Goal: Feedback & Contribution: Submit feedback/report problem

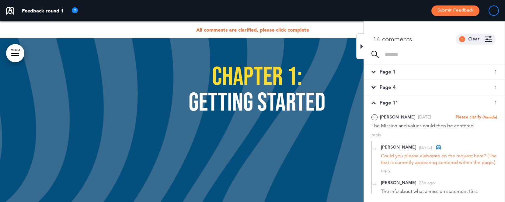
click at [388, 72] on span "Page 1" at bounding box center [388, 72] width 16 height 7
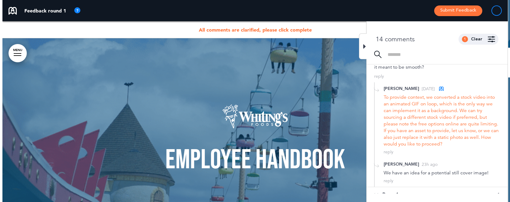
scroll to position [101, 0]
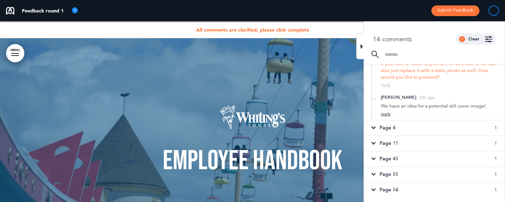
click at [385, 115] on div "reply" at bounding box center [386, 114] width 10 height 6
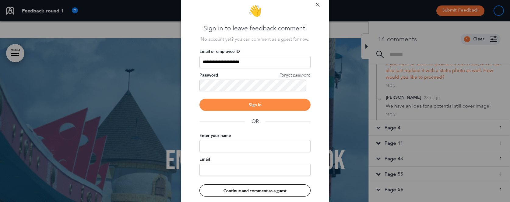
type input "**********"
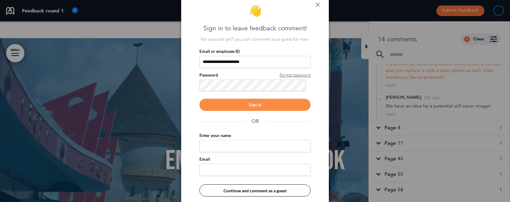
click at [257, 105] on div "Sign in" at bounding box center [254, 105] width 111 height 12
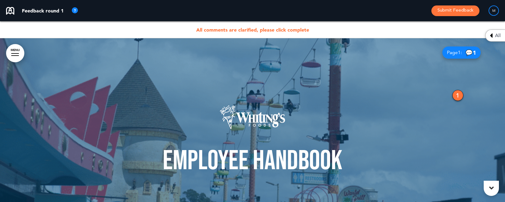
click at [455, 95] on div "1" at bounding box center [458, 95] width 11 height 11
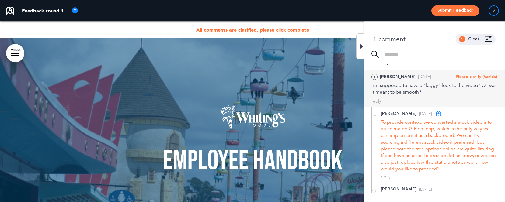
scroll to position [9, 0]
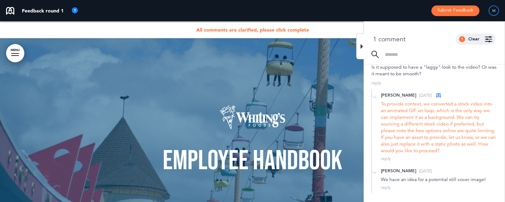
scroll to position [13, 0]
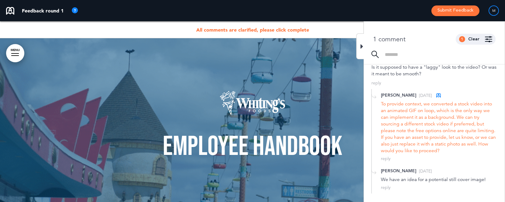
type input "**********"
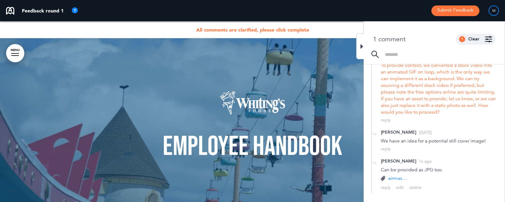
scroll to position [27, 0]
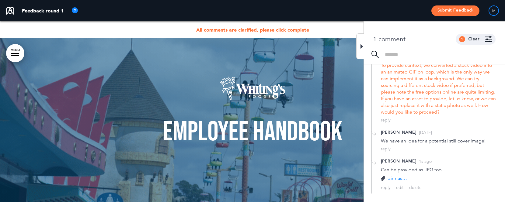
click at [360, 46] on div at bounding box center [360, 46] width 8 height 26
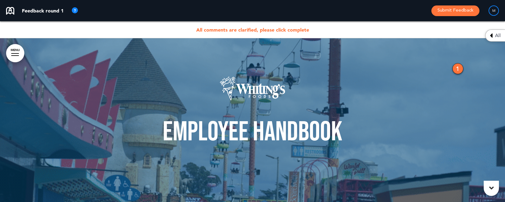
click at [491, 36] on icon at bounding box center [491, 35] width 3 height 7
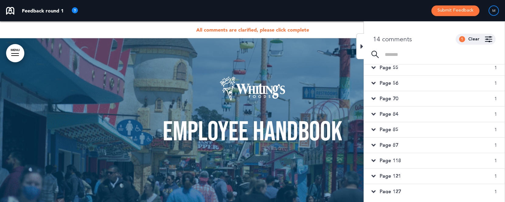
scroll to position [0, 0]
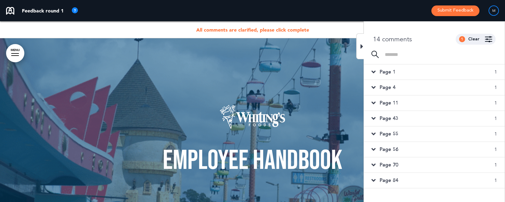
click at [414, 70] on div "Page 1 1" at bounding box center [434, 72] width 141 height 15
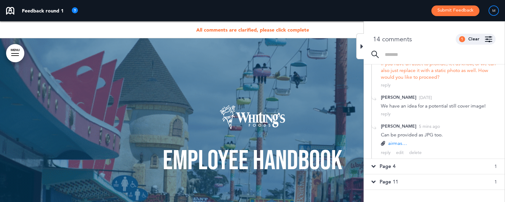
scroll to position [114, 0]
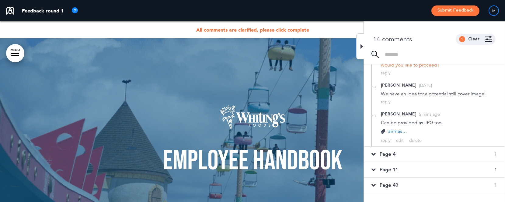
click at [404, 151] on div "Page 4 1" at bounding box center [434, 154] width 141 height 15
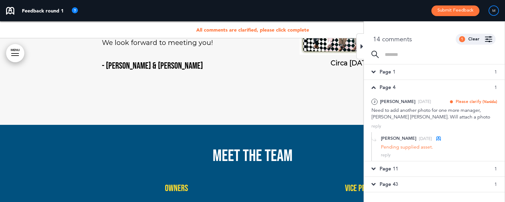
scroll to position [11, 0]
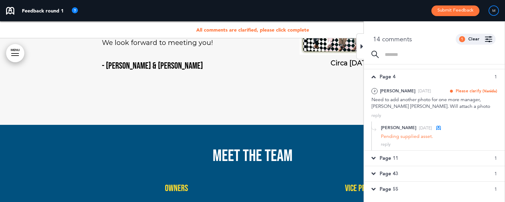
click at [393, 159] on span "Page 11" at bounding box center [389, 158] width 19 height 7
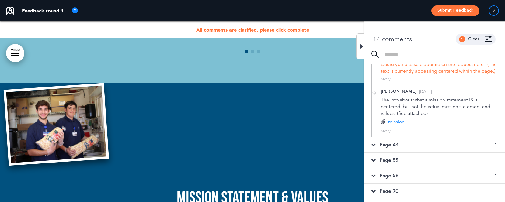
scroll to position [108, 0]
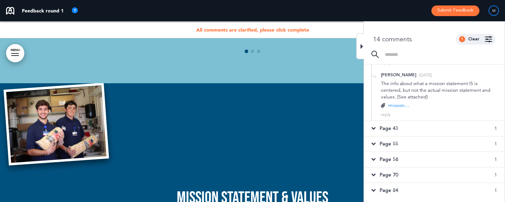
click at [392, 132] on span "Page 43" at bounding box center [389, 128] width 19 height 7
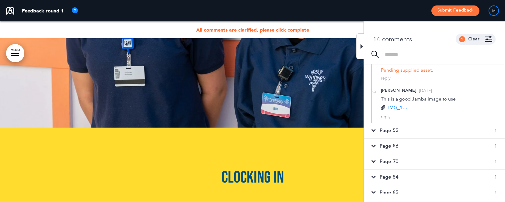
scroll to position [109, 0]
click at [388, 130] on span "Page 55" at bounding box center [389, 129] width 19 height 7
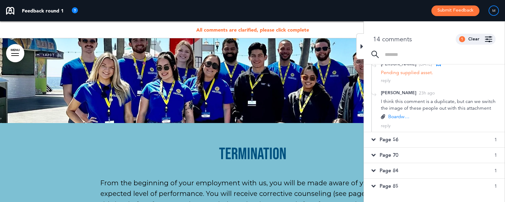
scroll to position [138, 0]
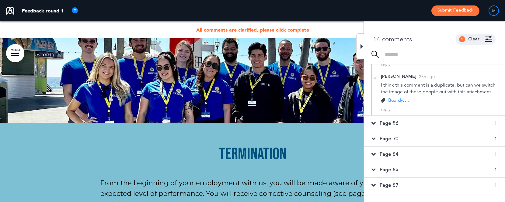
click at [395, 127] on span "Page 56" at bounding box center [389, 123] width 19 height 7
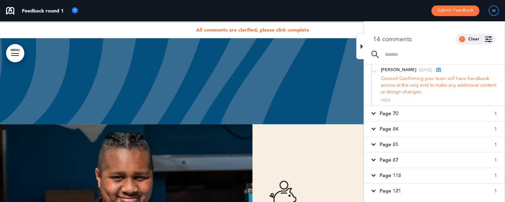
scroll to position [139, 0]
click at [395, 114] on span "Page 70" at bounding box center [389, 112] width 19 height 7
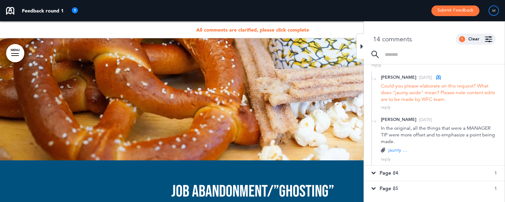
scroll to position [140, 0]
click at [397, 149] on p "jaunty aside.jpg" at bounding box center [398, 149] width 21 height 7
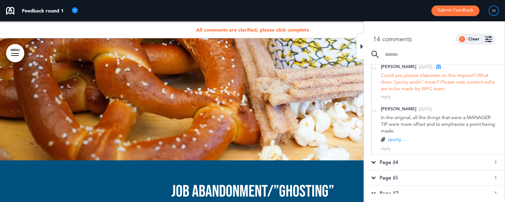
scroll to position [166, 0]
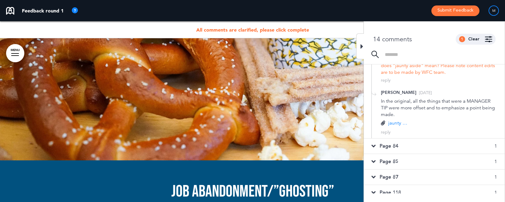
click at [407, 146] on div "Page 84 1" at bounding box center [434, 146] width 141 height 15
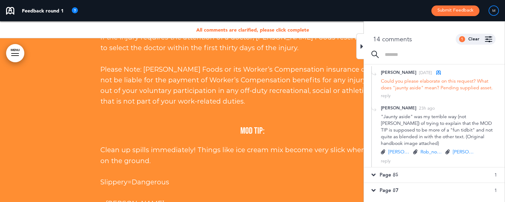
scroll to position [220, 0]
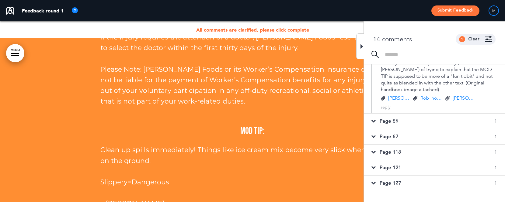
click at [400, 114] on div "Page 85 1" at bounding box center [434, 121] width 141 height 15
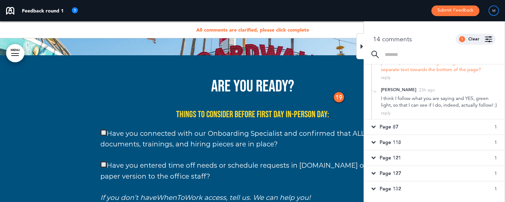
scroll to position [221, 0]
click at [399, 132] on div "Page 87 1" at bounding box center [434, 125] width 141 height 15
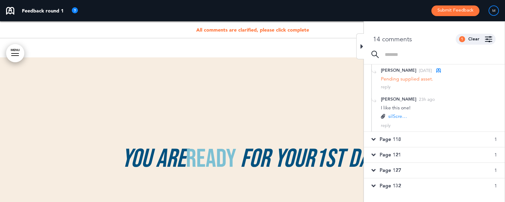
click at [399, 117] on p "silScreenshot [DATE] 140023.jpg" at bounding box center [398, 116] width 21 height 7
click at [402, 138] on div "Page 118 1" at bounding box center [434, 139] width 141 height 15
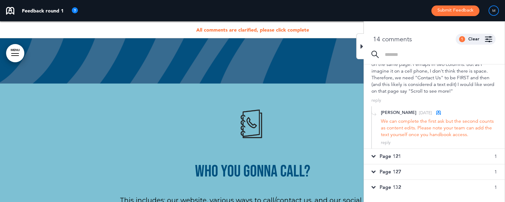
scroll to position [194, 0]
click at [395, 154] on span "Page 121" at bounding box center [390, 155] width 21 height 7
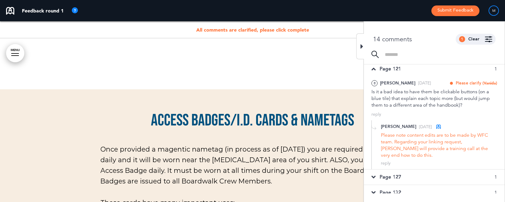
scroll to position [7226, 0]
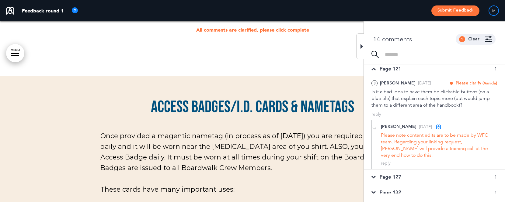
click at [389, 174] on span "Page 127" at bounding box center [390, 177] width 21 height 7
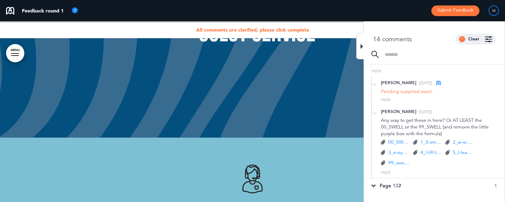
scroll to position [20945, 0]
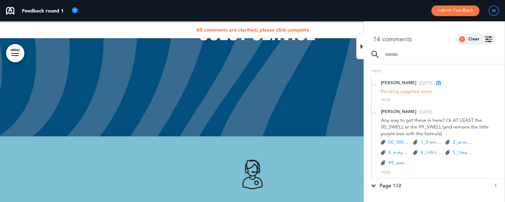
click at [392, 186] on span "Page 132" at bounding box center [390, 186] width 21 height 7
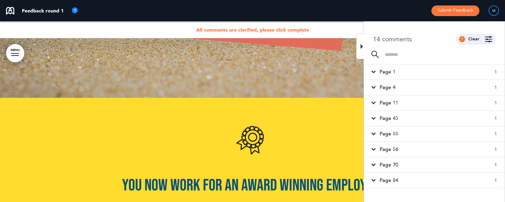
scroll to position [1264, 0]
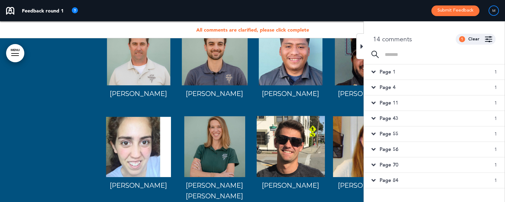
click at [389, 87] on span "Page 4" at bounding box center [388, 87] width 16 height 7
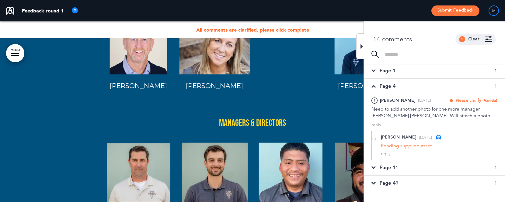
scroll to position [1173, 0]
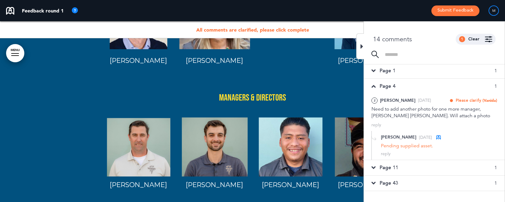
click at [209, 0] on div "Feedback round 1 Submit Feedback M" at bounding box center [252, 10] width 505 height 21
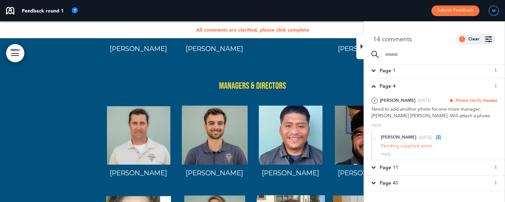
scroll to position [1337, 0]
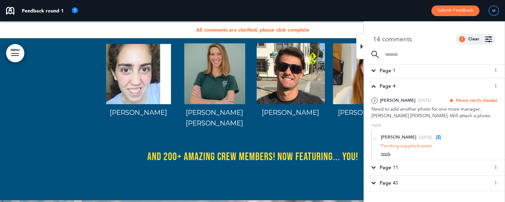
click at [384, 154] on div "reply" at bounding box center [386, 154] width 10 height 6
click at [406, 161] on textarea at bounding box center [439, 163] width 116 height 19
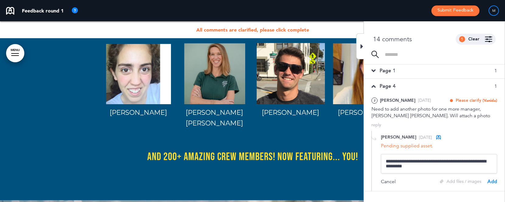
type textarea "**********"
click at [493, 181] on div "Add" at bounding box center [493, 182] width 10 height 7
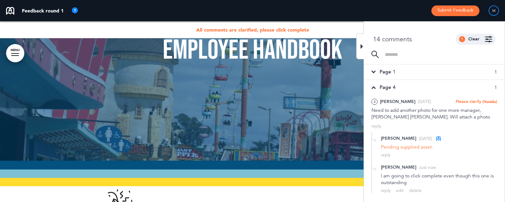
scroll to position [0, 0]
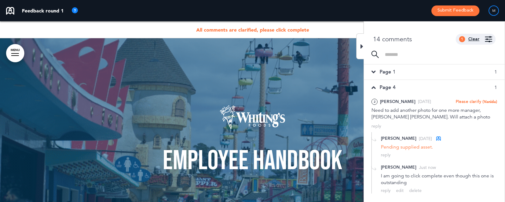
click at [475, 39] on div "Clear" at bounding box center [473, 39] width 11 height 4
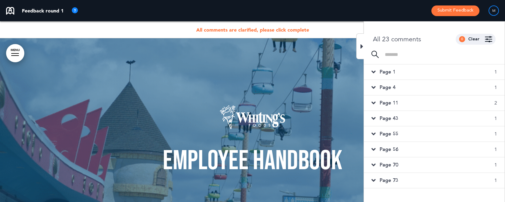
click at [486, 39] on img at bounding box center [488, 39] width 7 height 6
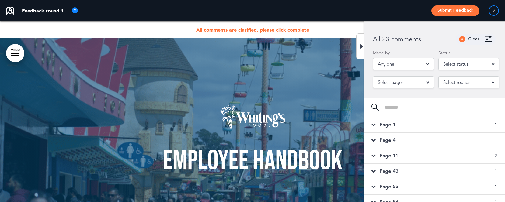
click at [416, 65] on div "Any one" at bounding box center [403, 64] width 61 height 12
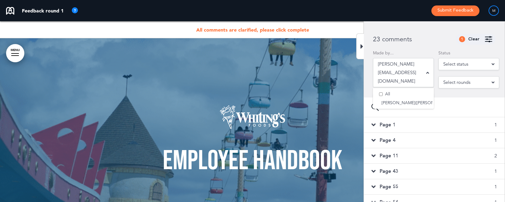
click at [465, 65] on span "Select status" at bounding box center [456, 64] width 25 height 9
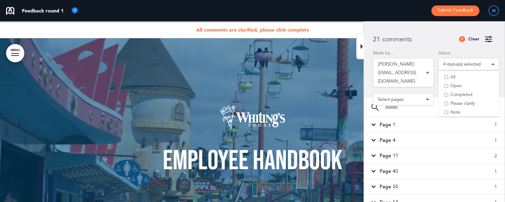
click at [432, 44] on div "21 comments 2 Clear" at bounding box center [434, 39] width 141 height 11
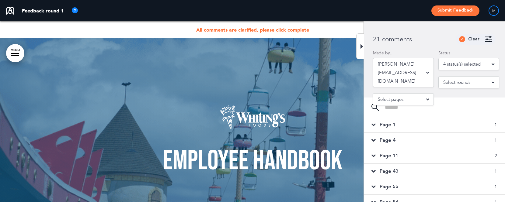
click at [457, 82] on span "Select rounds" at bounding box center [457, 82] width 27 height 9
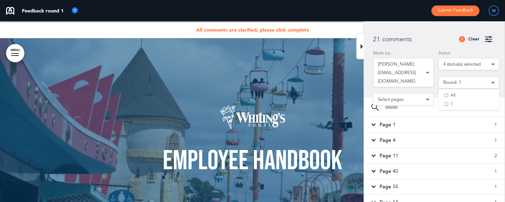
click at [394, 95] on span "Select pages" at bounding box center [391, 99] width 26 height 9
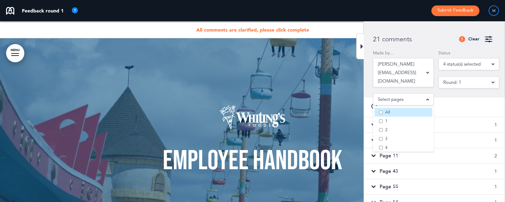
click at [388, 108] on li "All" at bounding box center [404, 112] width 58 height 9
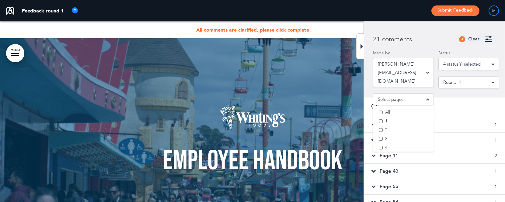
click at [430, 41] on div "21 comments 3 Clear" at bounding box center [434, 39] width 141 height 11
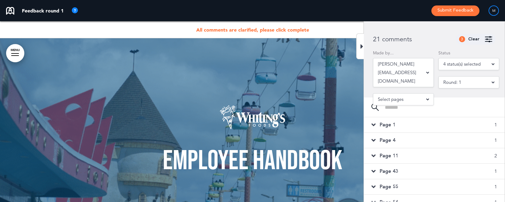
click at [402, 121] on div "Page 1 1" at bounding box center [434, 125] width 141 height 15
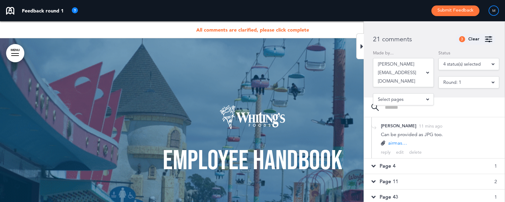
scroll to position [168, 0]
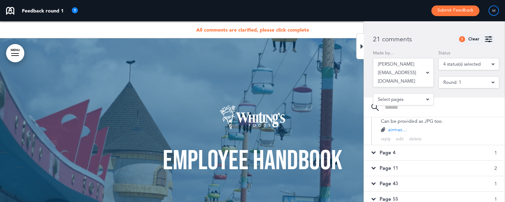
click at [390, 153] on span "Page 4" at bounding box center [388, 153] width 16 height 7
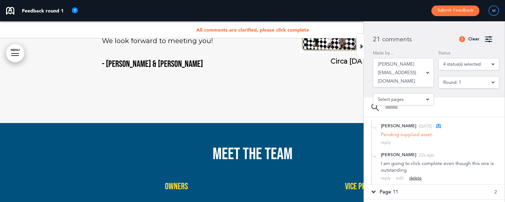
scroll to position [67, 0]
click at [398, 189] on span "Page 11" at bounding box center [389, 191] width 19 height 7
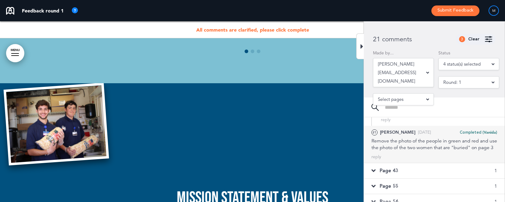
scroll to position [141, 0]
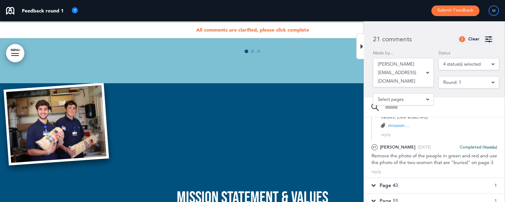
click at [397, 129] on p "mission off to left.PNG" at bounding box center [398, 125] width 21 height 7
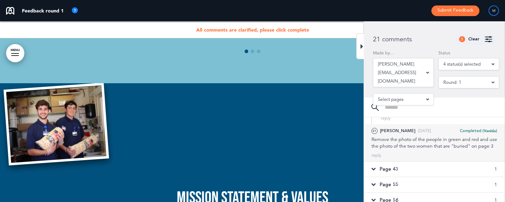
scroll to position [199, 0]
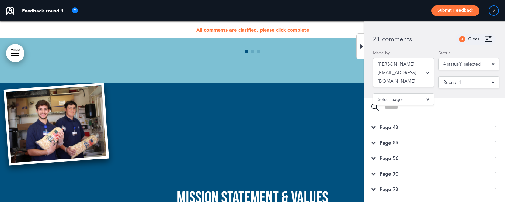
click at [401, 135] on div "Page 43 1" at bounding box center [434, 127] width 141 height 15
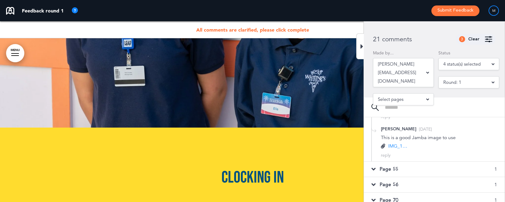
scroll to position [104, 0]
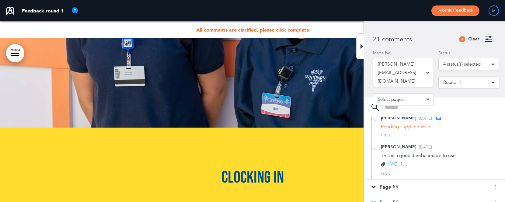
click at [399, 163] on p "IMG_1076.JPG" at bounding box center [398, 164] width 21 height 7
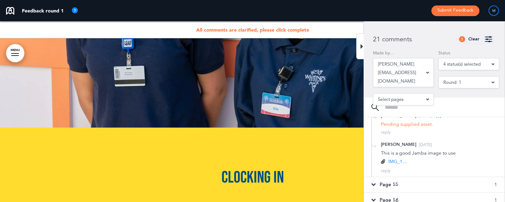
scroll to position [123, 0]
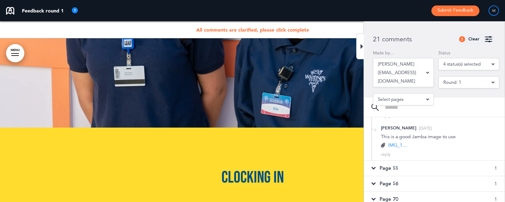
click at [390, 168] on span "Page 55" at bounding box center [389, 168] width 19 height 7
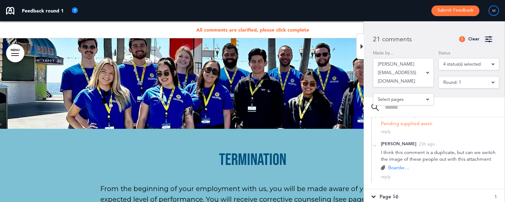
scroll to position [18355, 0]
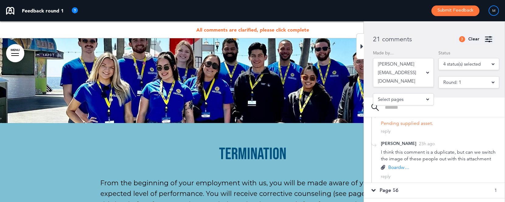
click at [398, 171] on p "Boardwalk-night-[PERSON_NAME].jpg" at bounding box center [398, 167] width 21 height 7
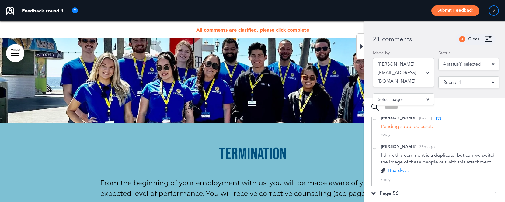
scroll to position [135, 0]
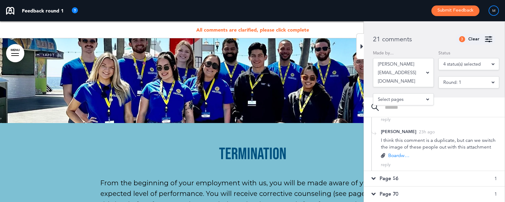
click at [395, 182] on span "Page 56" at bounding box center [389, 179] width 19 height 7
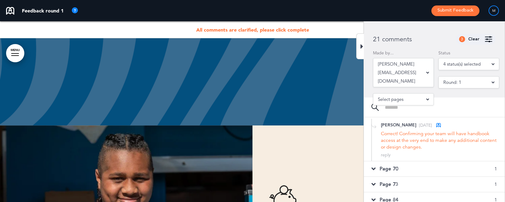
scroll to position [18978, 0]
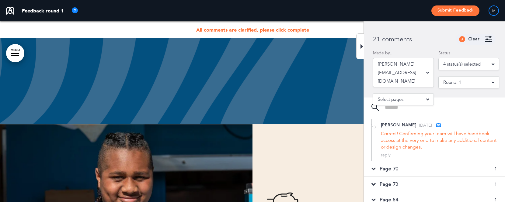
click at [393, 170] on span "Page 70" at bounding box center [389, 169] width 19 height 7
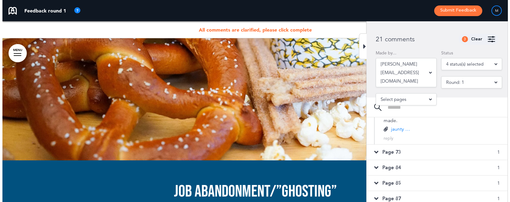
scroll to position [226, 0]
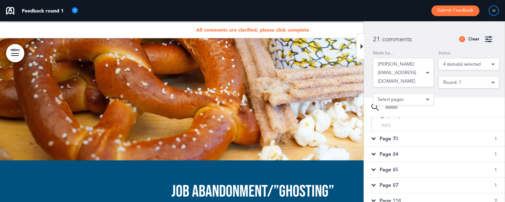
click at [448, 11] on button "Submit Feedback" at bounding box center [456, 10] width 48 height 11
